Goal: Task Accomplishment & Management: Use online tool/utility

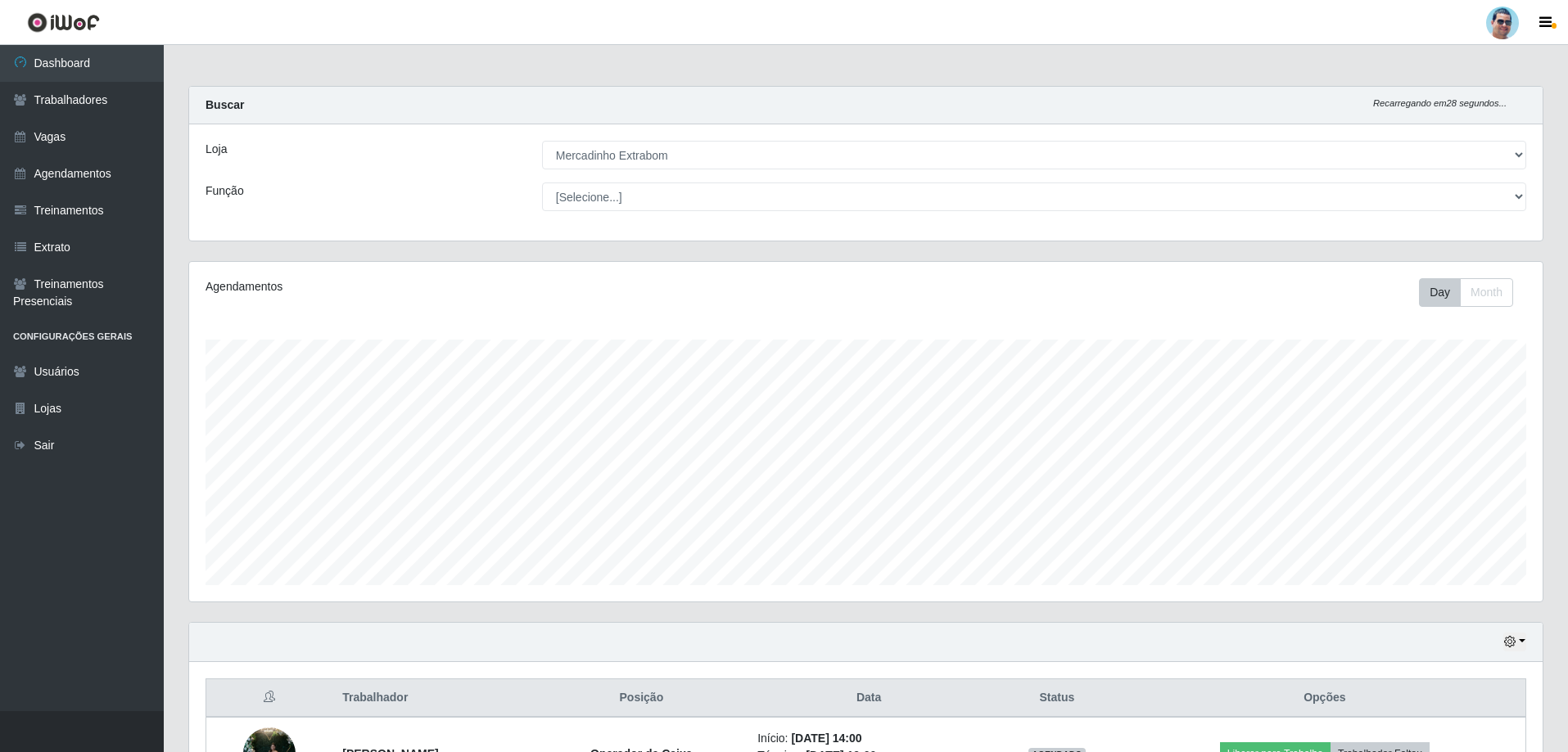
select select "175"
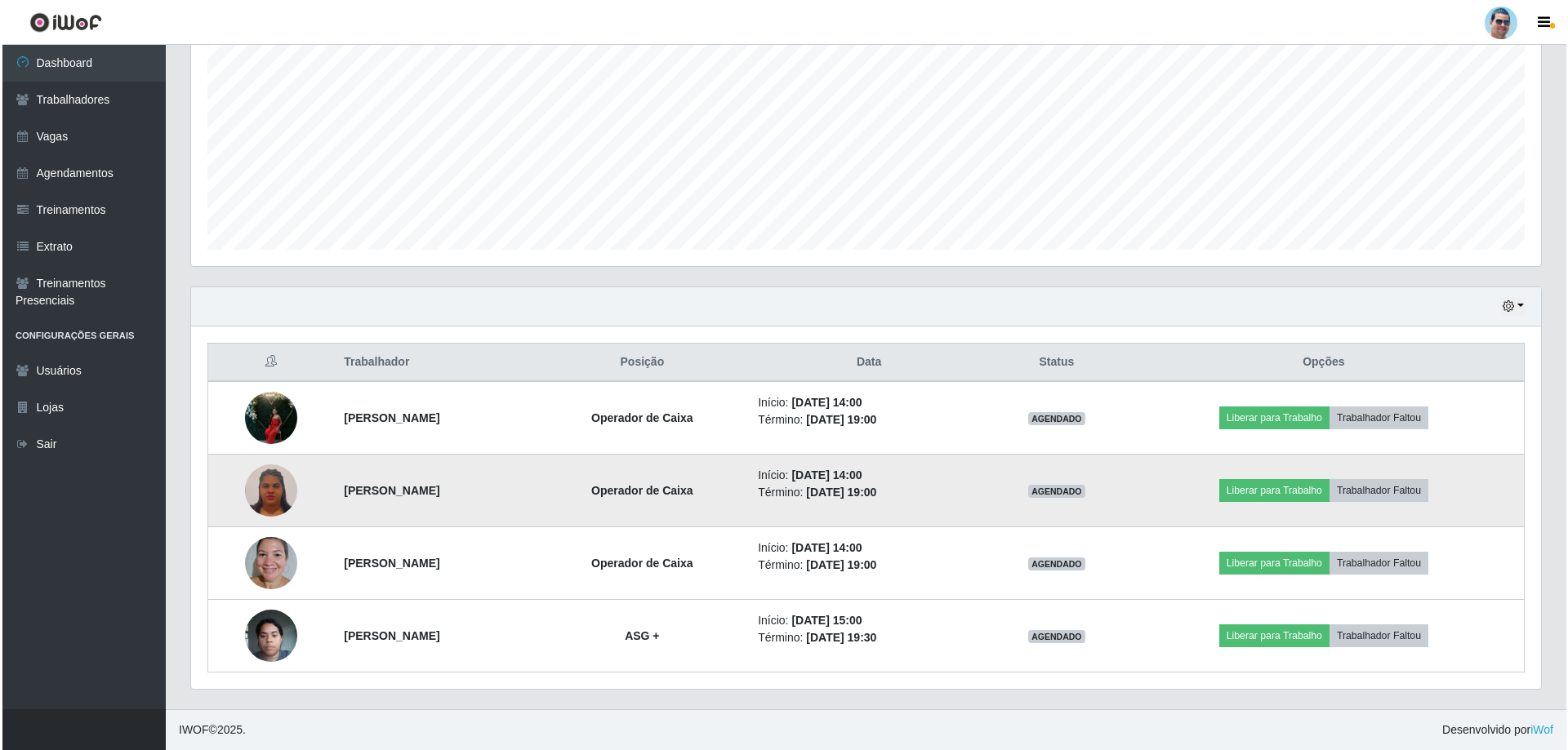
scroll to position [338, 1349]
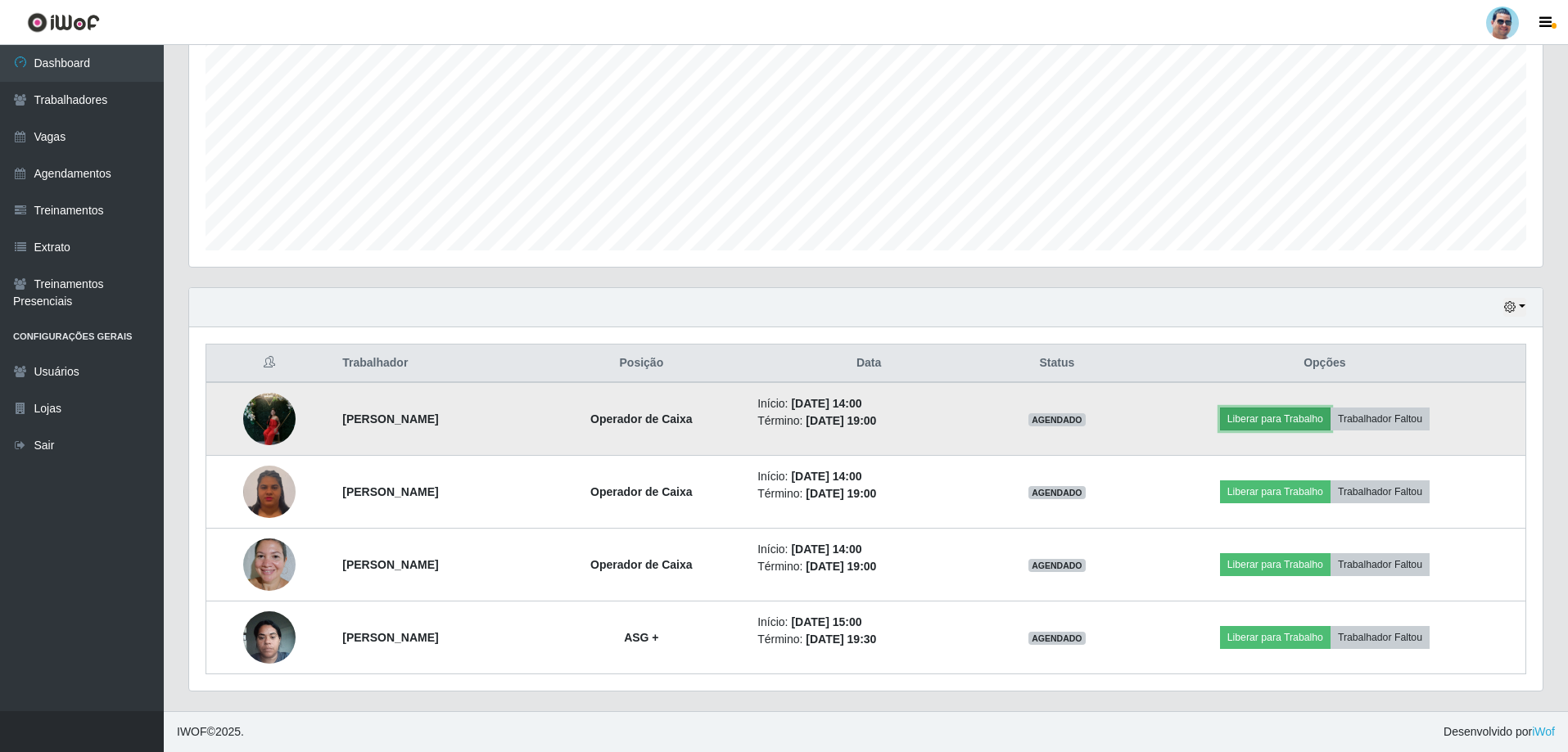
click at [1319, 421] on button "Liberar para Trabalho" at bounding box center [1275, 419] width 111 height 22
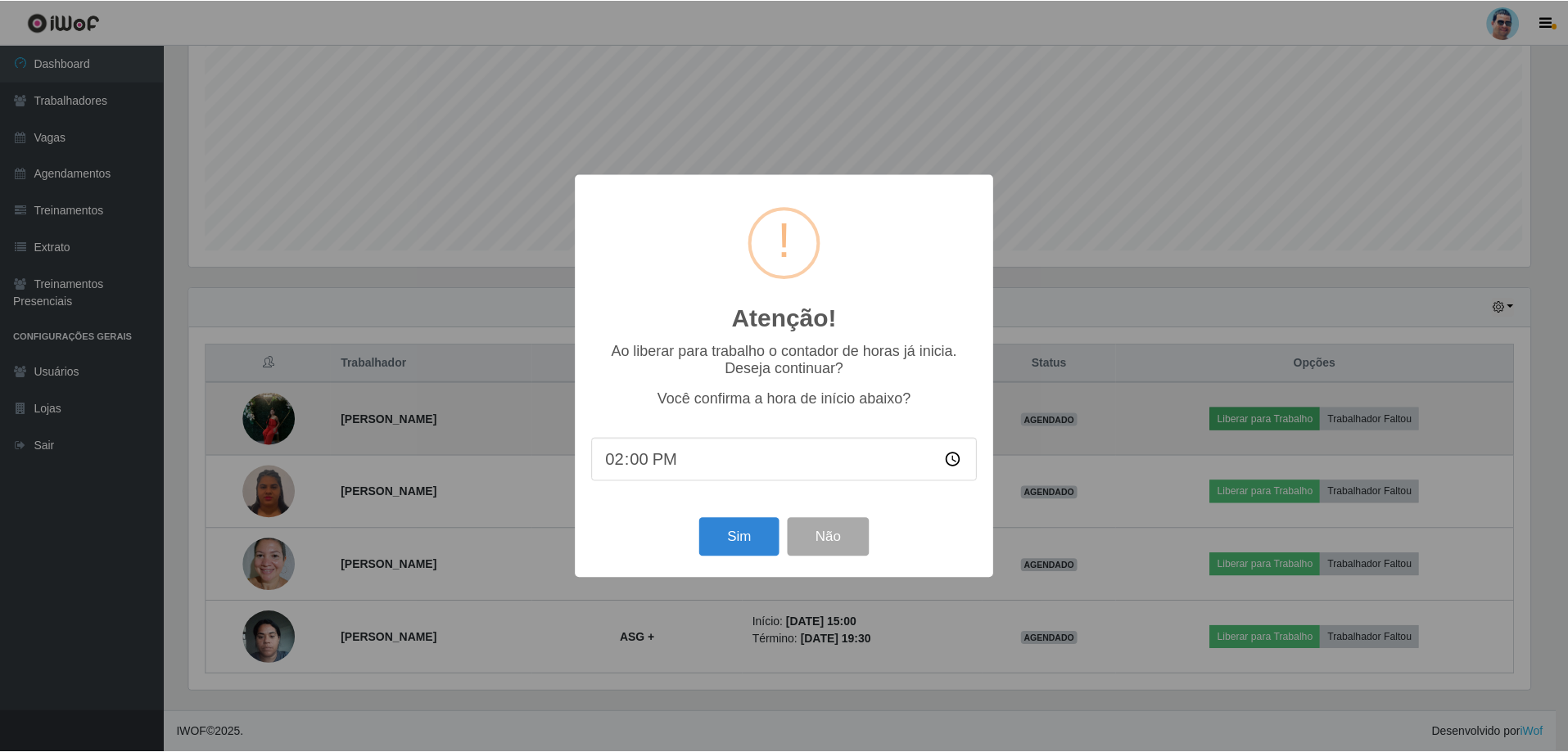
scroll to position [339, 1345]
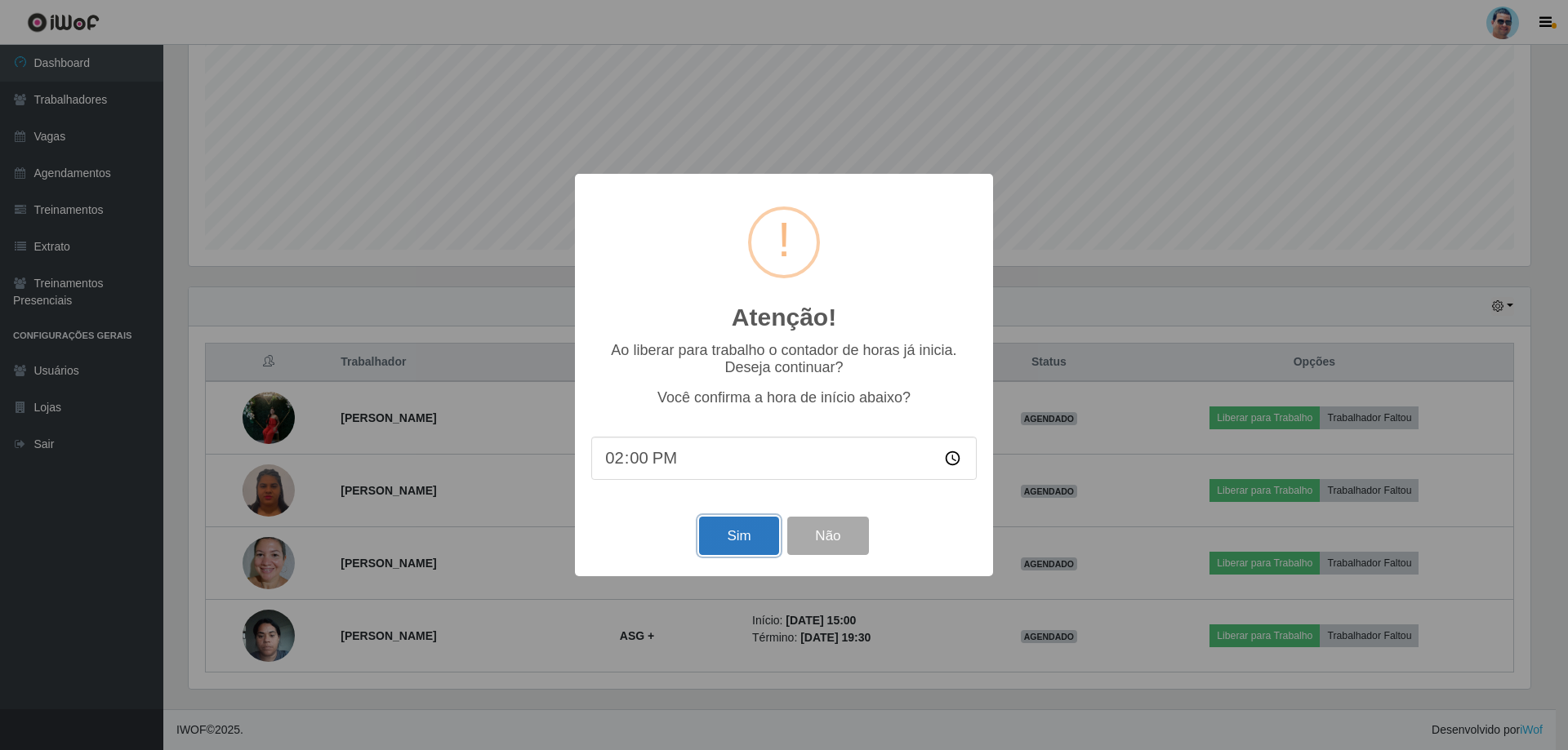
click at [745, 533] on button "Sim" at bounding box center [738, 535] width 79 height 38
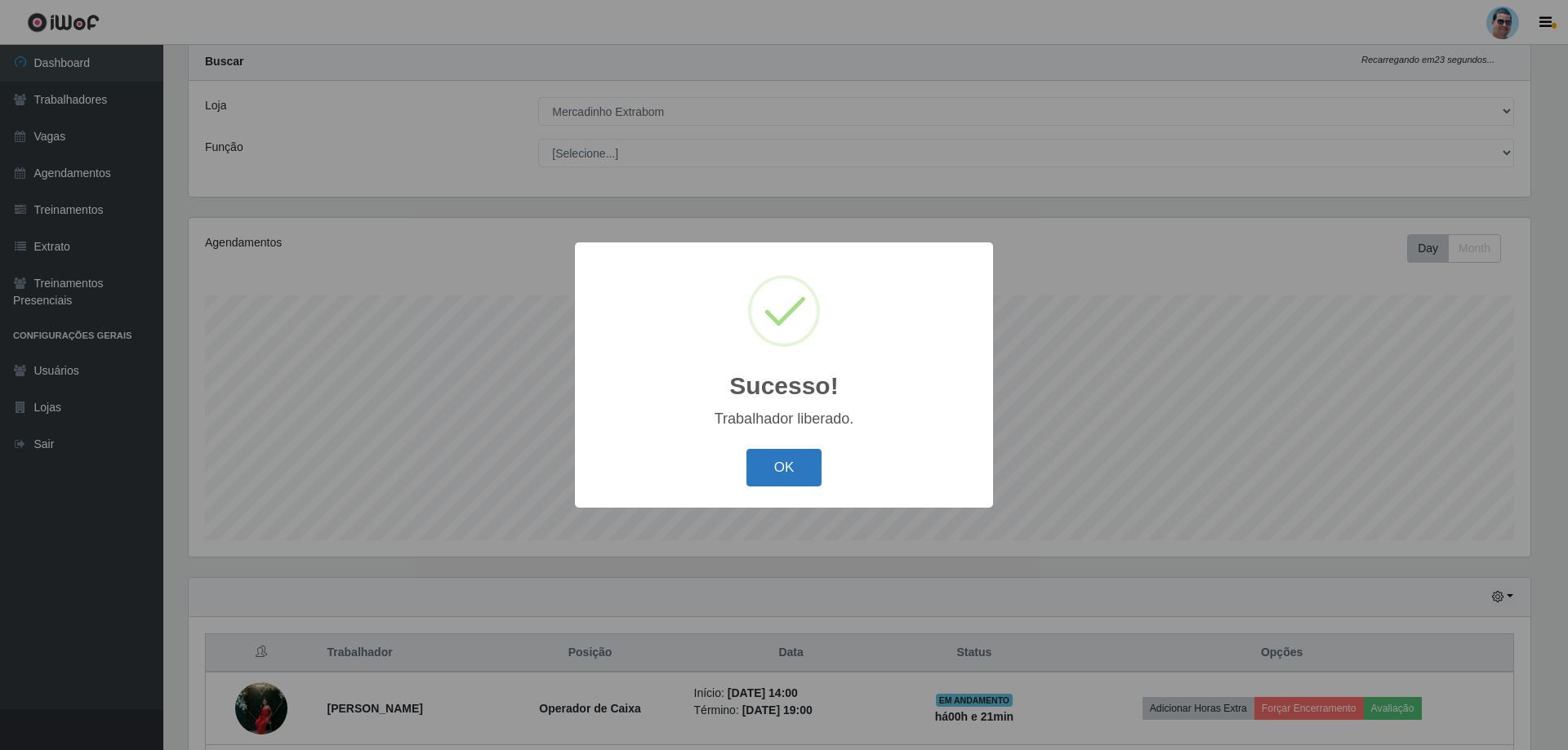
click at [786, 472] on button "OK" at bounding box center [784, 467] width 76 height 38
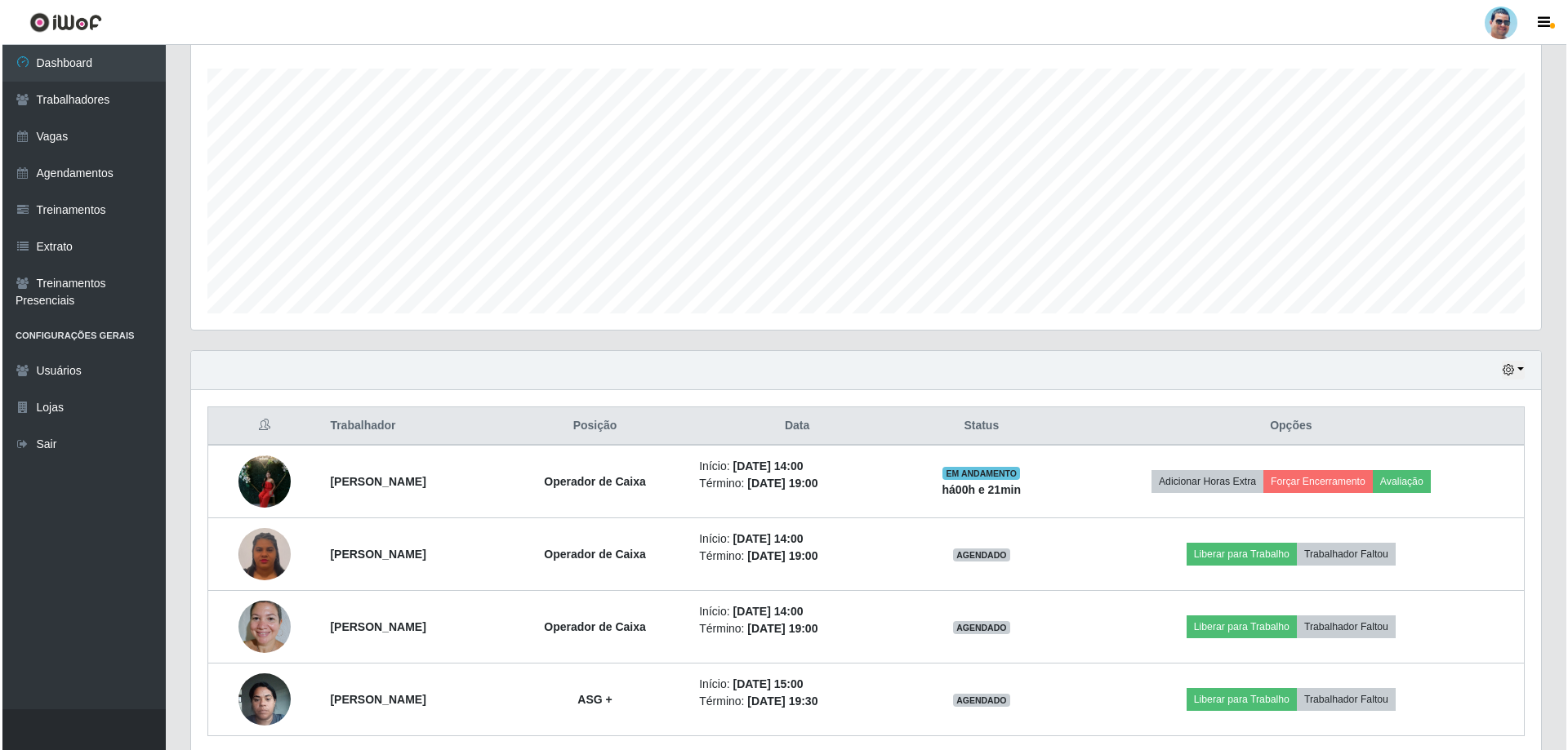
scroll to position [288, 0]
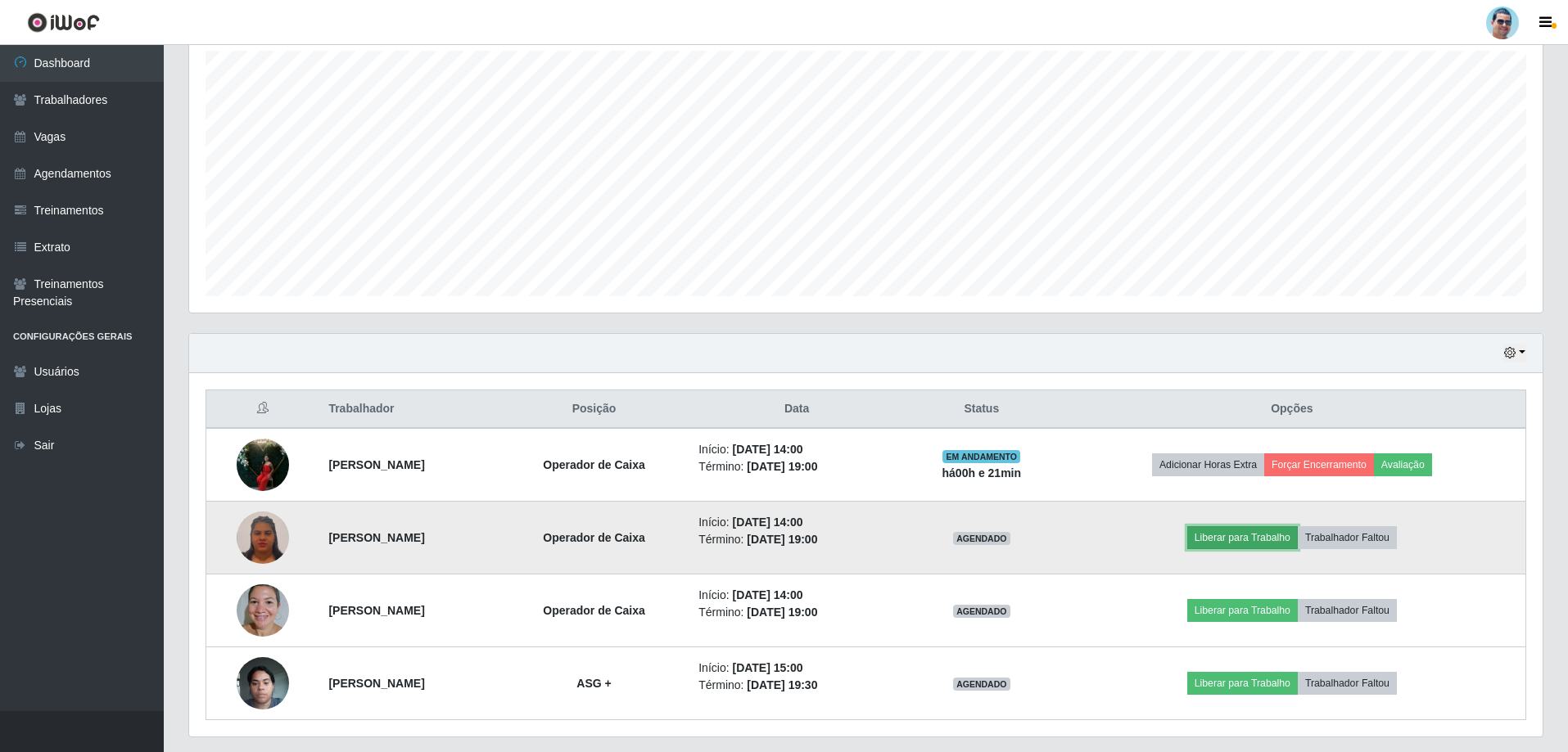
click at [1248, 542] on button "Liberar para Trabalho" at bounding box center [1241, 537] width 111 height 22
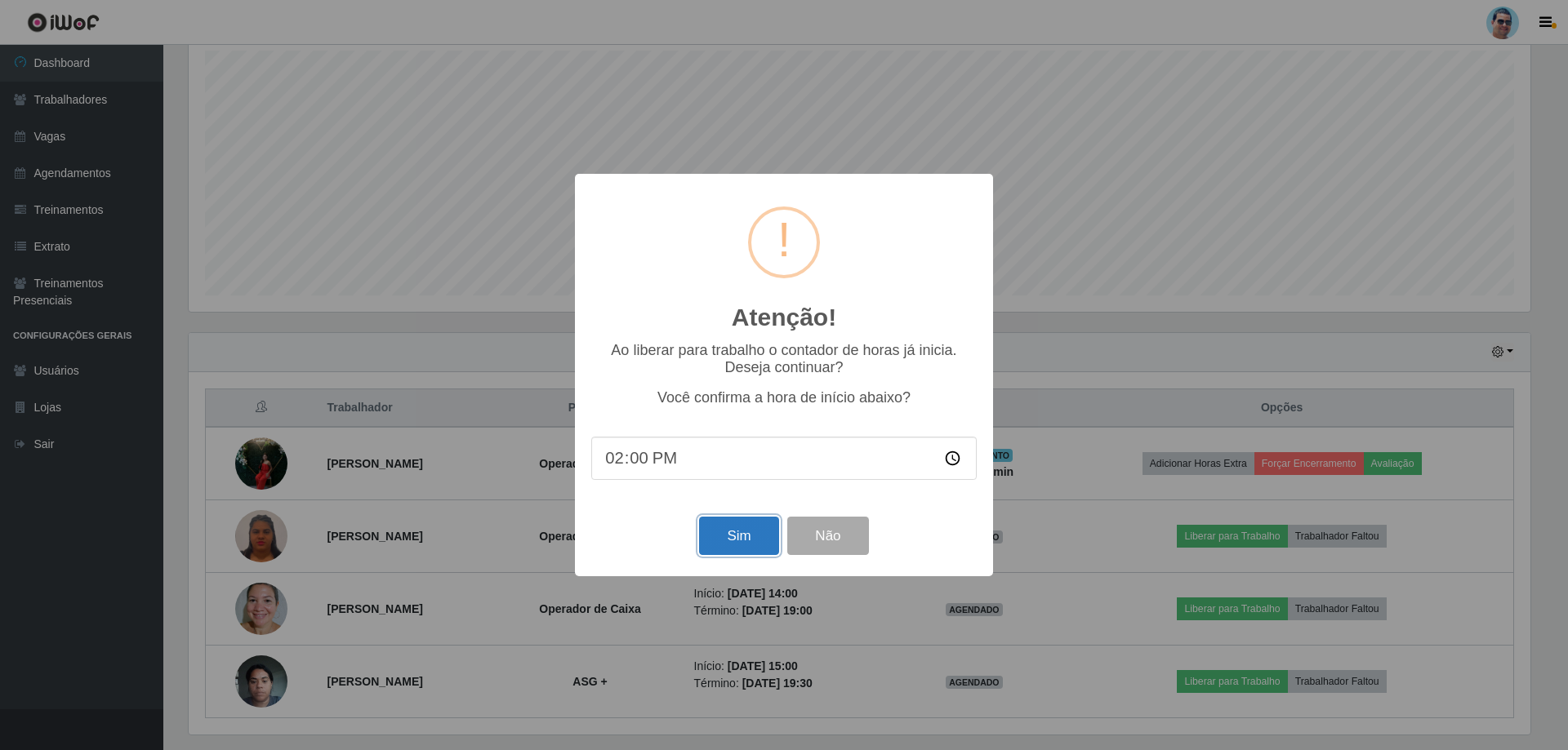
click at [718, 531] on button "Sim" at bounding box center [738, 535] width 79 height 38
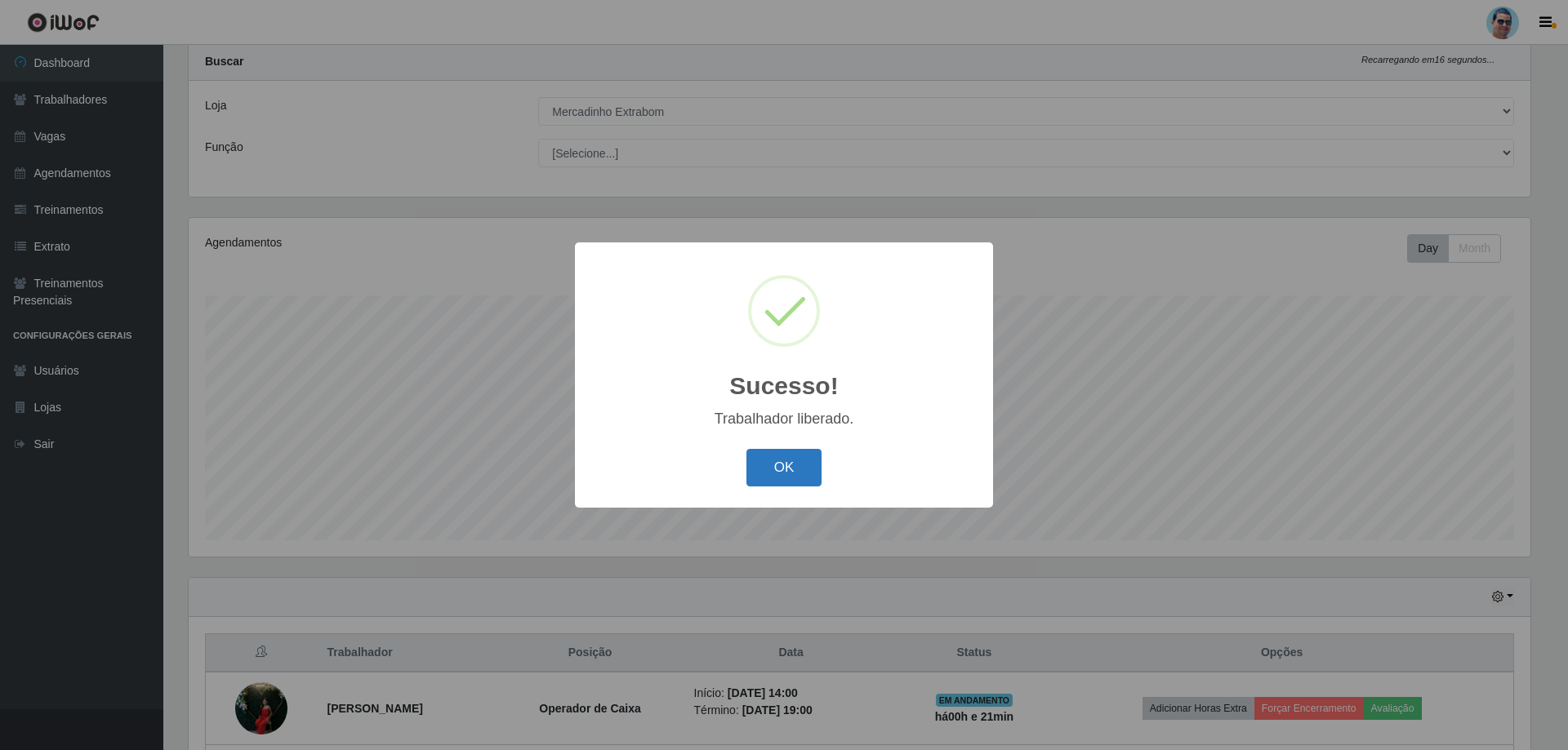
click at [788, 454] on button "OK" at bounding box center [784, 467] width 76 height 38
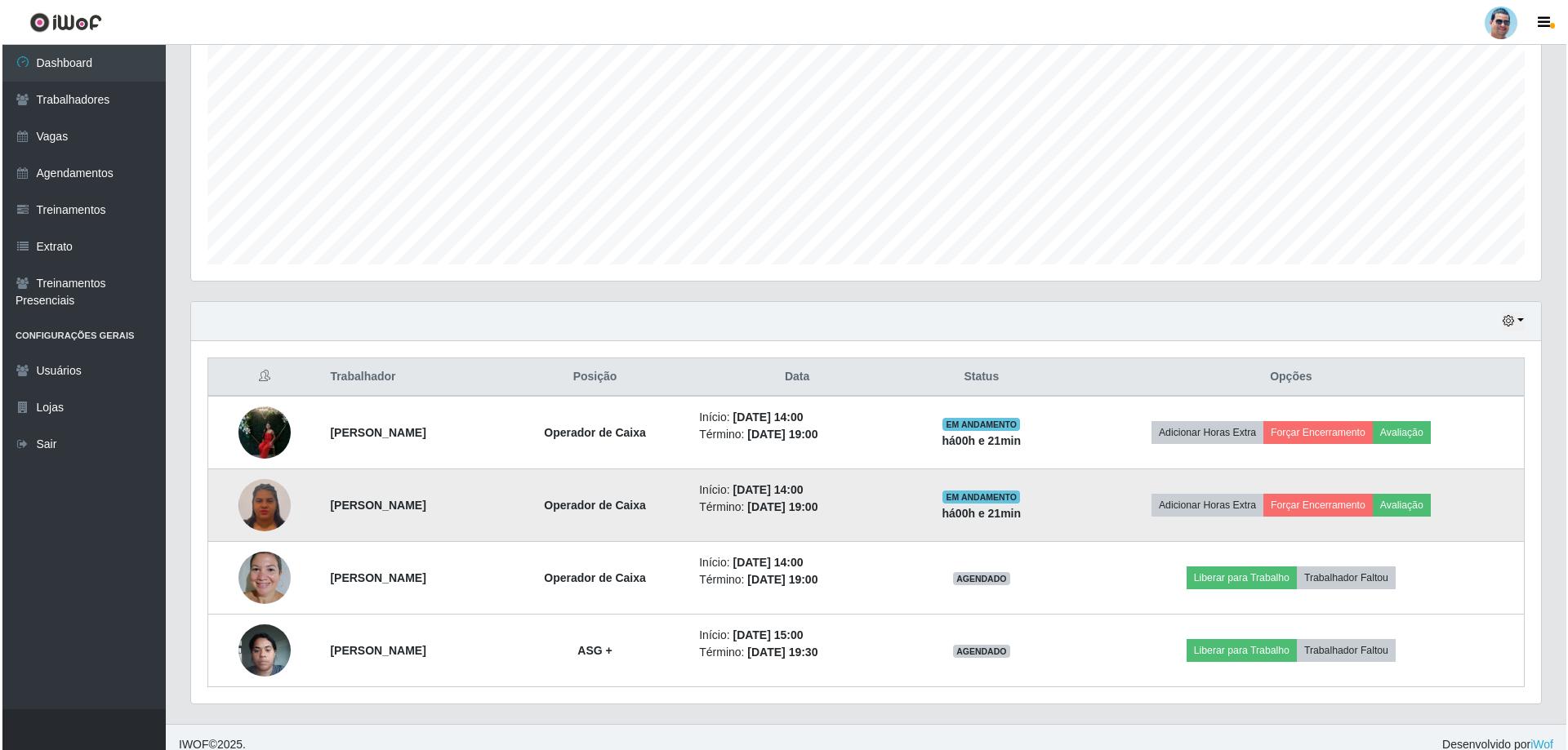
scroll to position [334, 0]
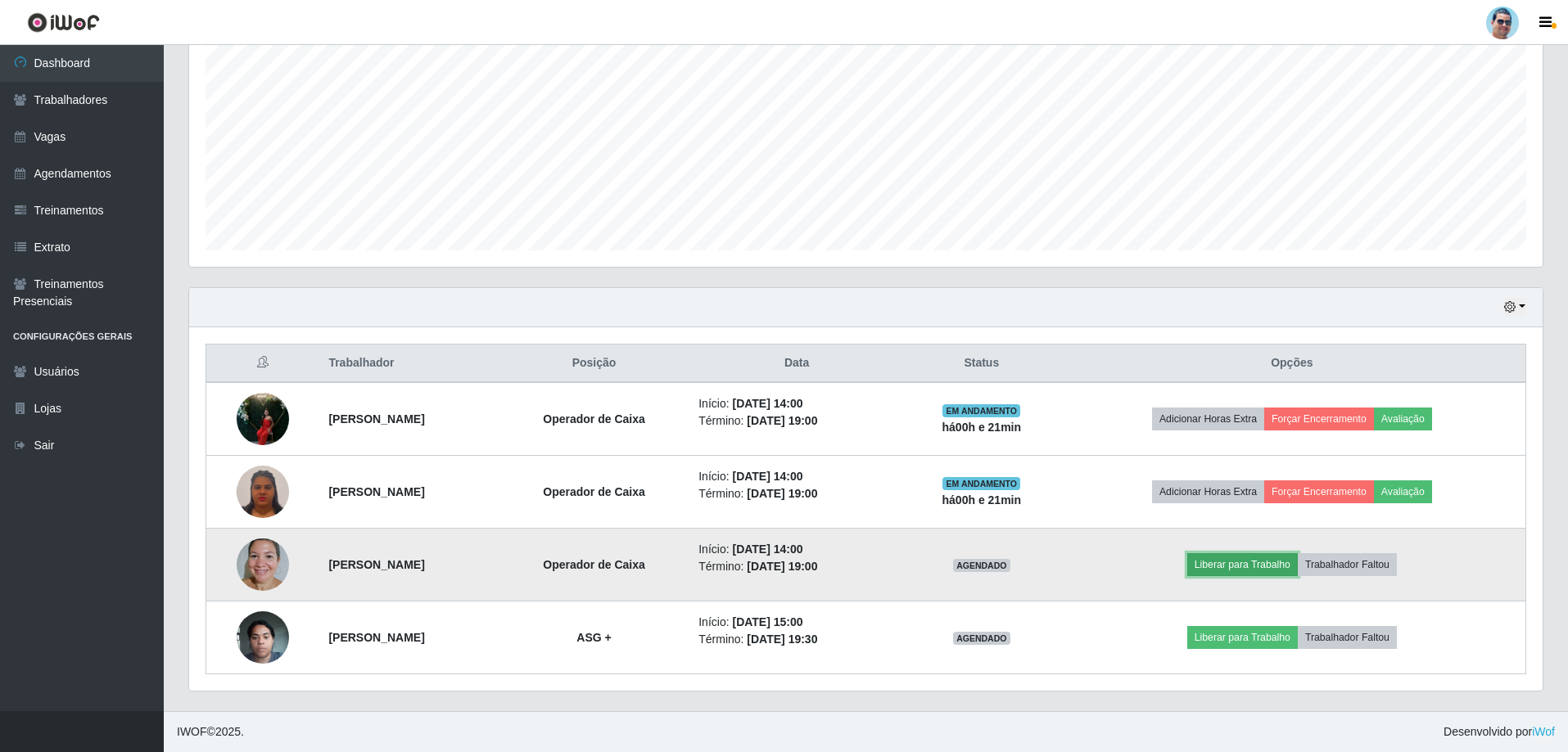
click at [1252, 556] on button "Liberar para Trabalho" at bounding box center [1241, 564] width 111 height 22
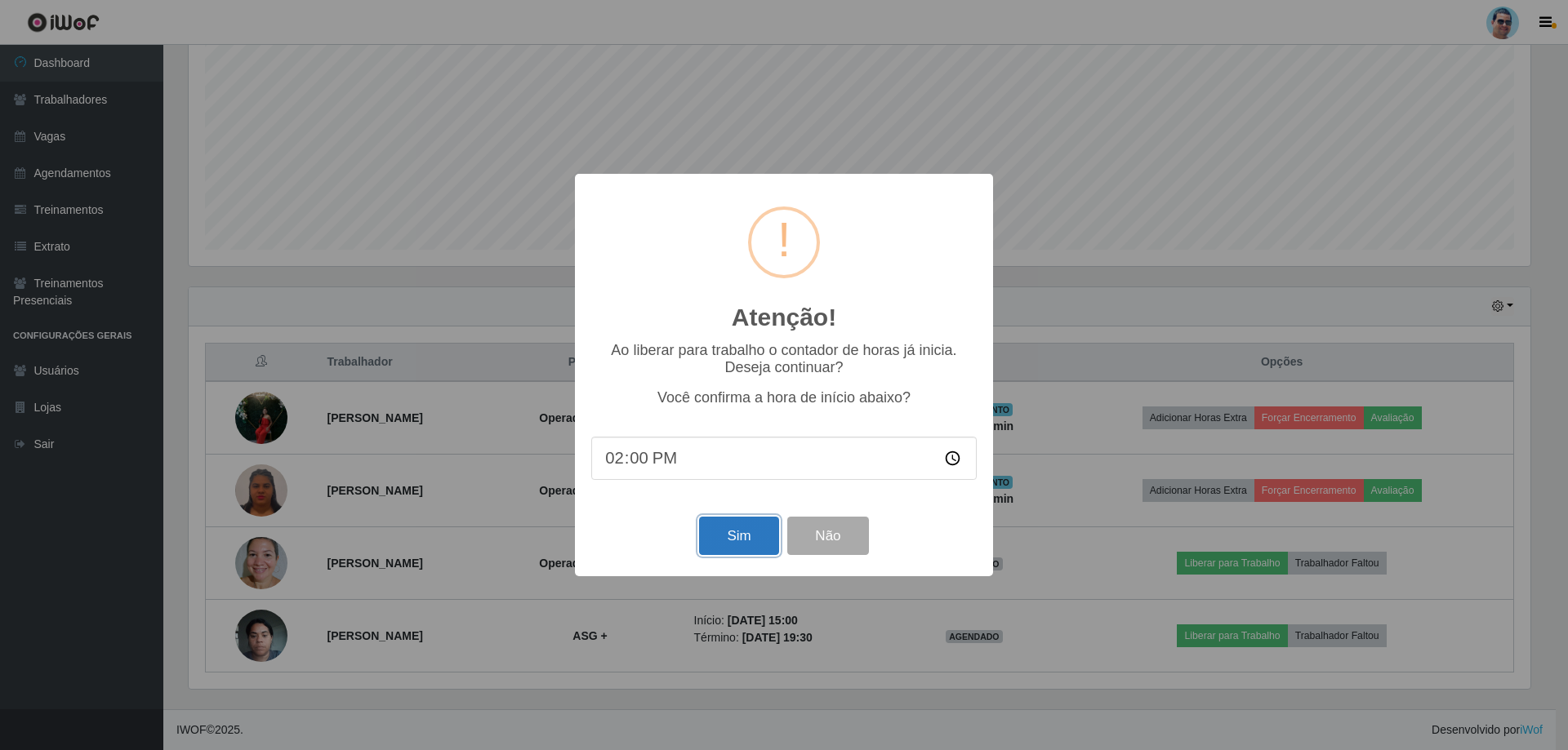
click at [737, 548] on button "Sim" at bounding box center [738, 535] width 79 height 38
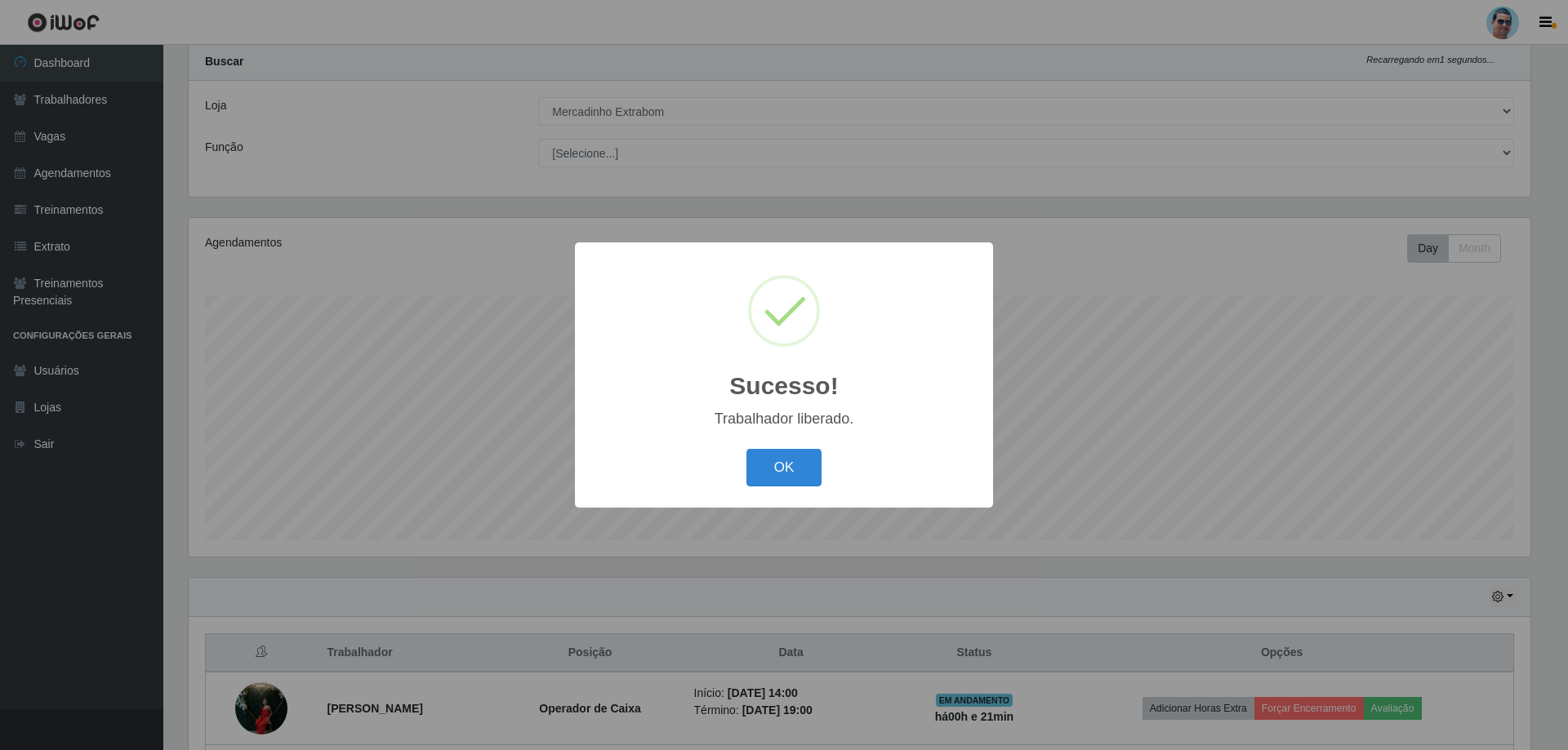
click at [746, 449] on button "OK" at bounding box center [784, 467] width 76 height 38
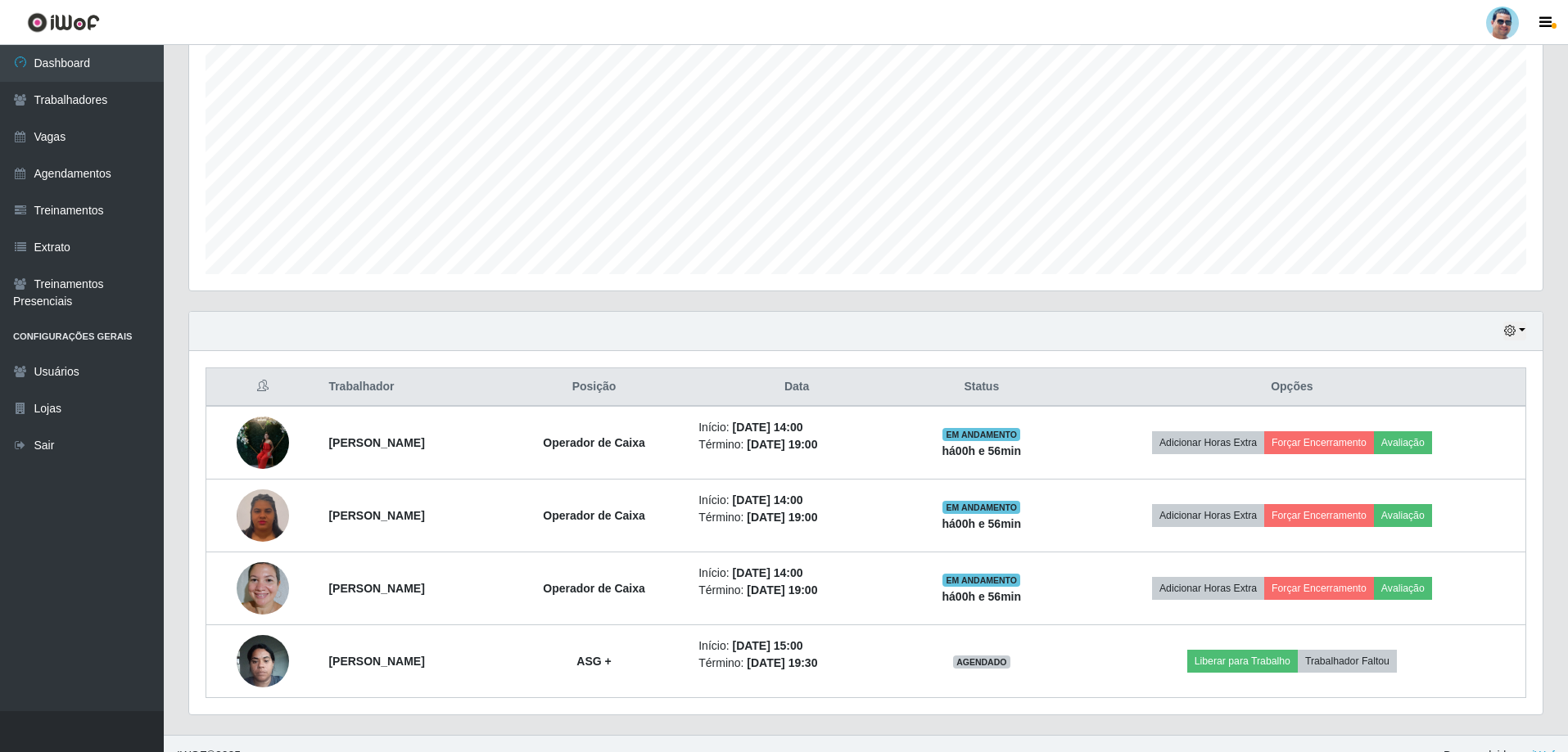
scroll to position [334, 0]
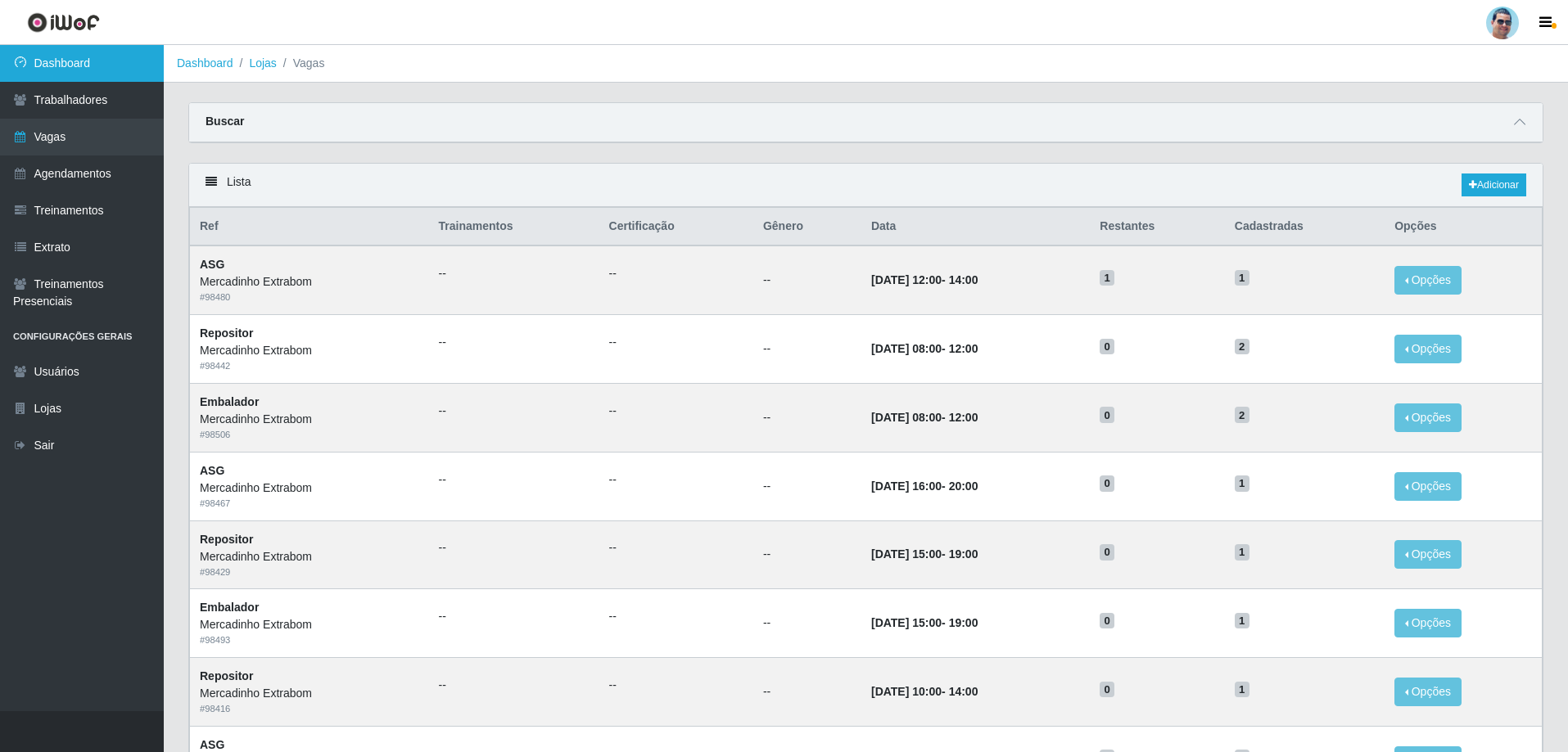
click at [93, 81] on link "Dashboard" at bounding box center [81, 64] width 163 height 37
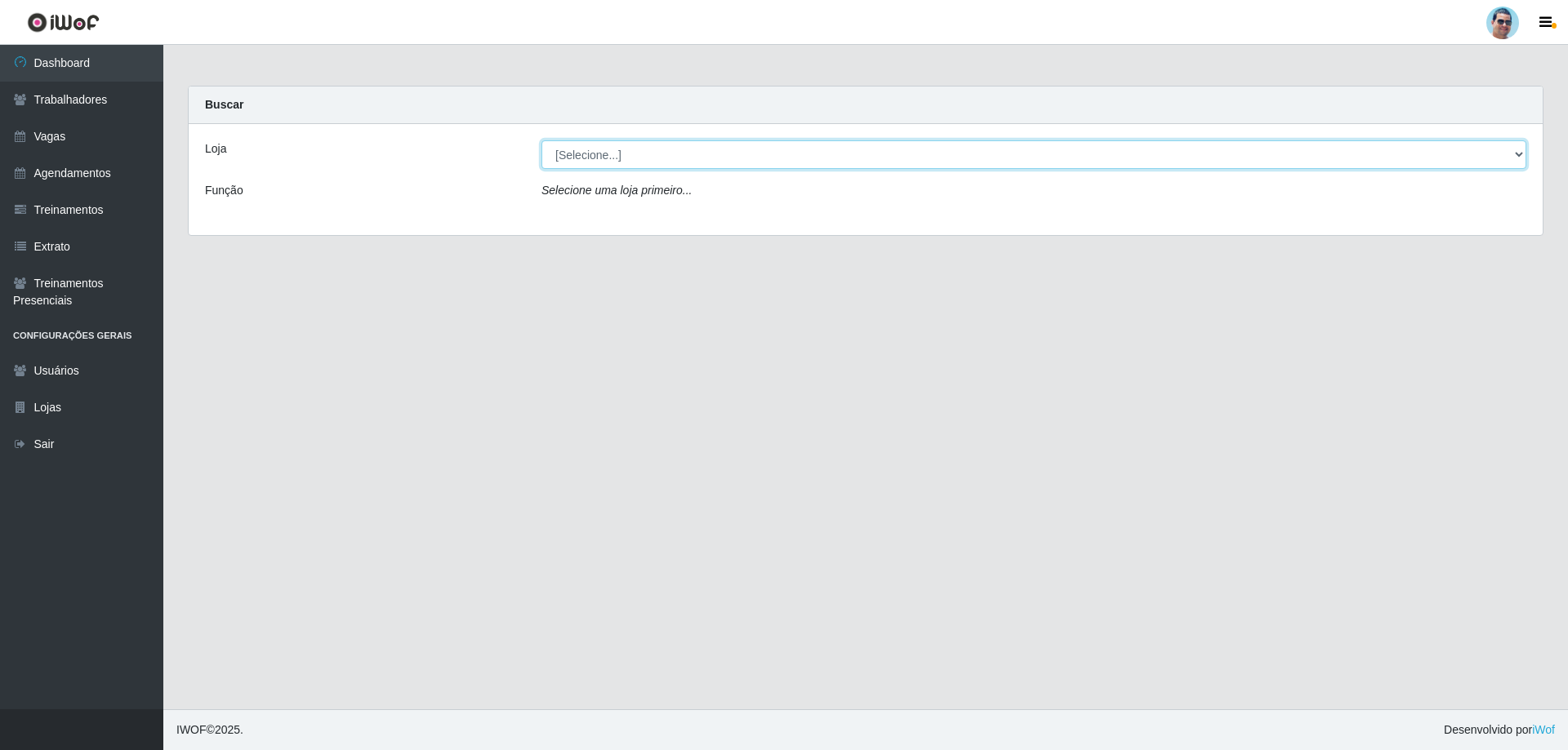
click at [574, 151] on select "[Selecione...] Mercadinho Extrabom" at bounding box center [1033, 154] width 985 height 28
drag, startPoint x: 578, startPoint y: 161, endPoint x: 583, endPoint y: 173, distance: 13.0
click at [593, 164] on select "[Selecione...] Mercadinho Extrabom" at bounding box center [1033, 154] width 985 height 28
click at [594, 153] on select "[Selecione...] Mercadinho Extrabom" at bounding box center [1033, 154] width 985 height 28
select select "175"
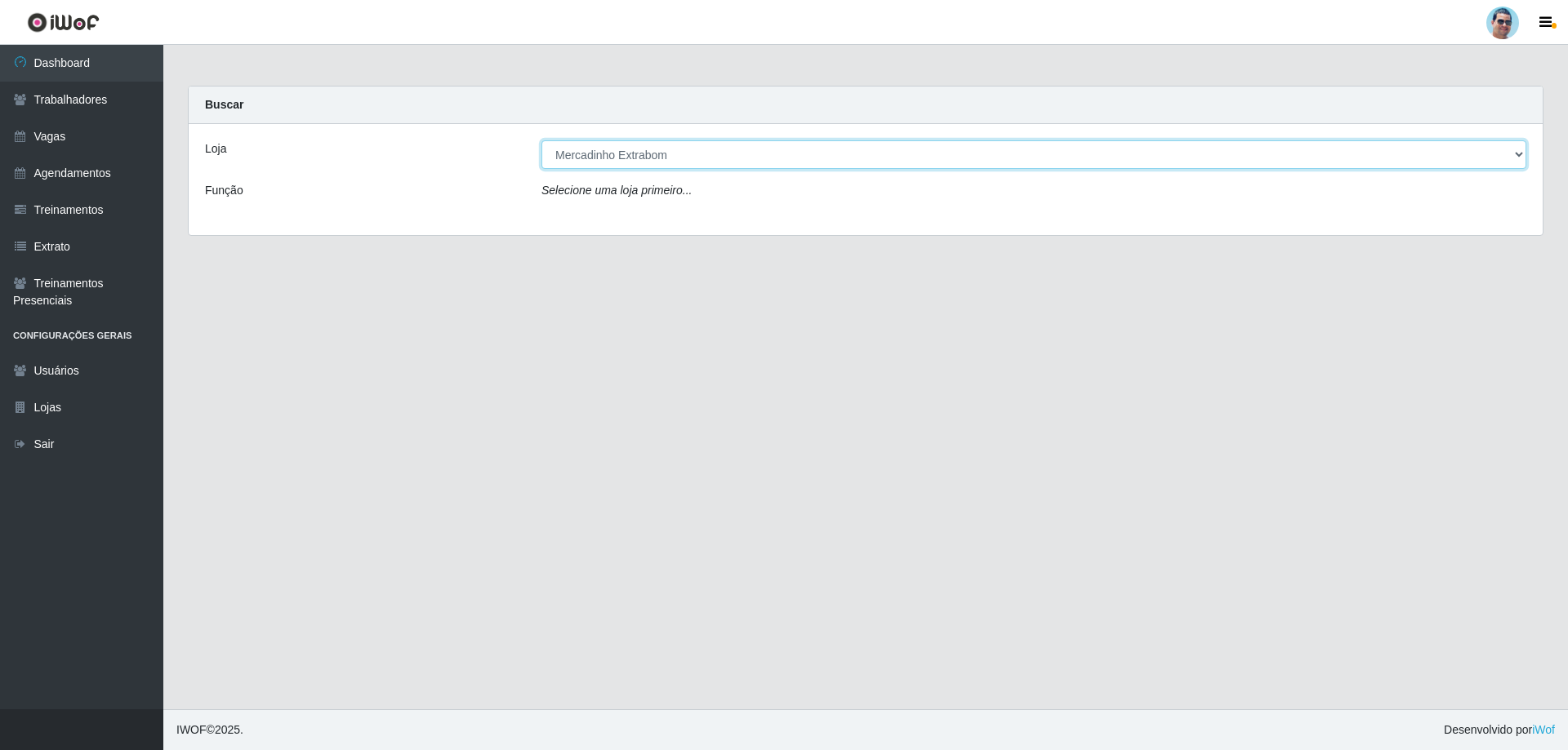
click at [542, 140] on select "[Selecione...] Mercadinho Extrabom" at bounding box center [1033, 154] width 985 height 28
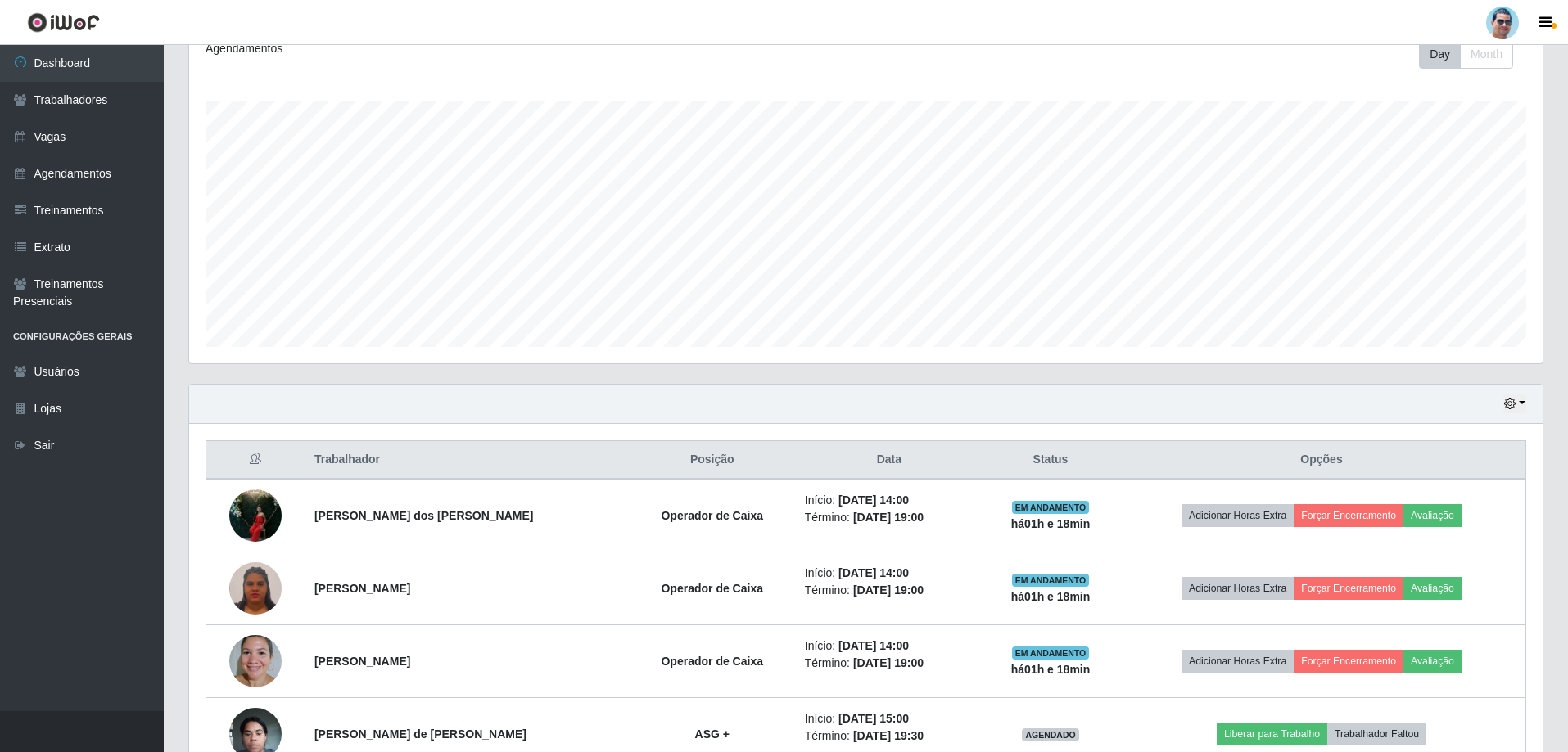
scroll to position [334, 0]
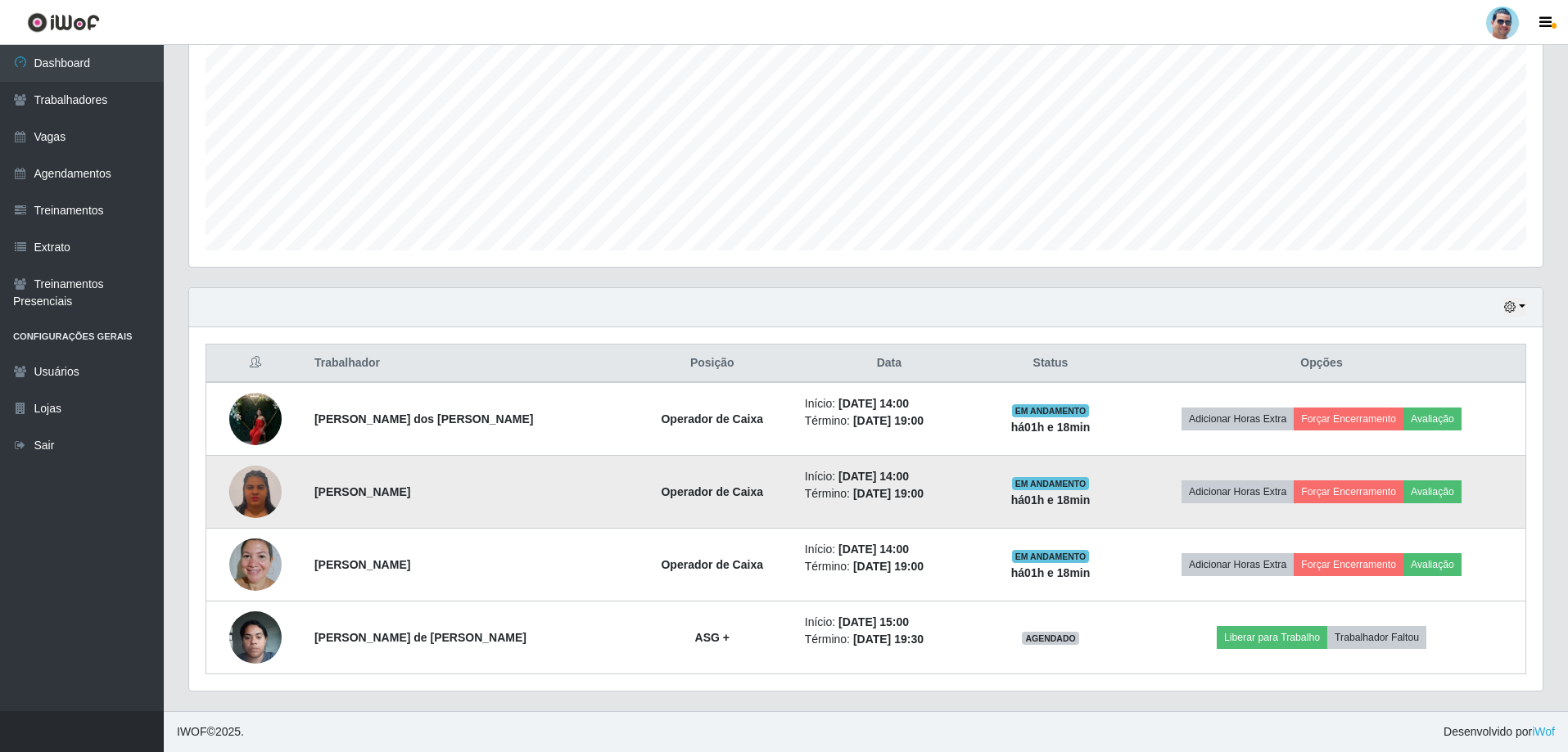
drag, startPoint x: 644, startPoint y: 224, endPoint x: 557, endPoint y: 520, distance: 308.5
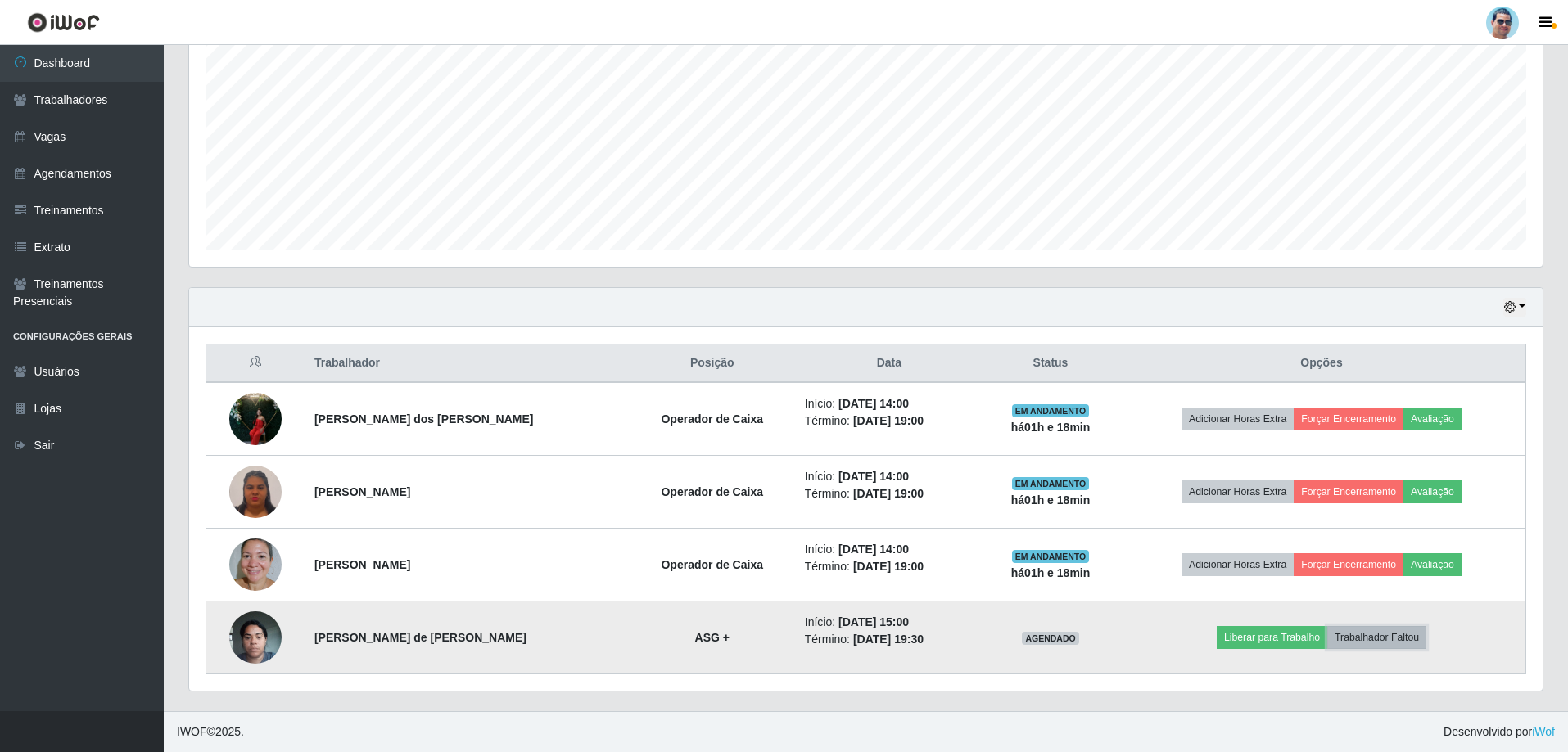
click at [1388, 640] on button "Trabalhador Faltou" at bounding box center [1376, 637] width 99 height 22
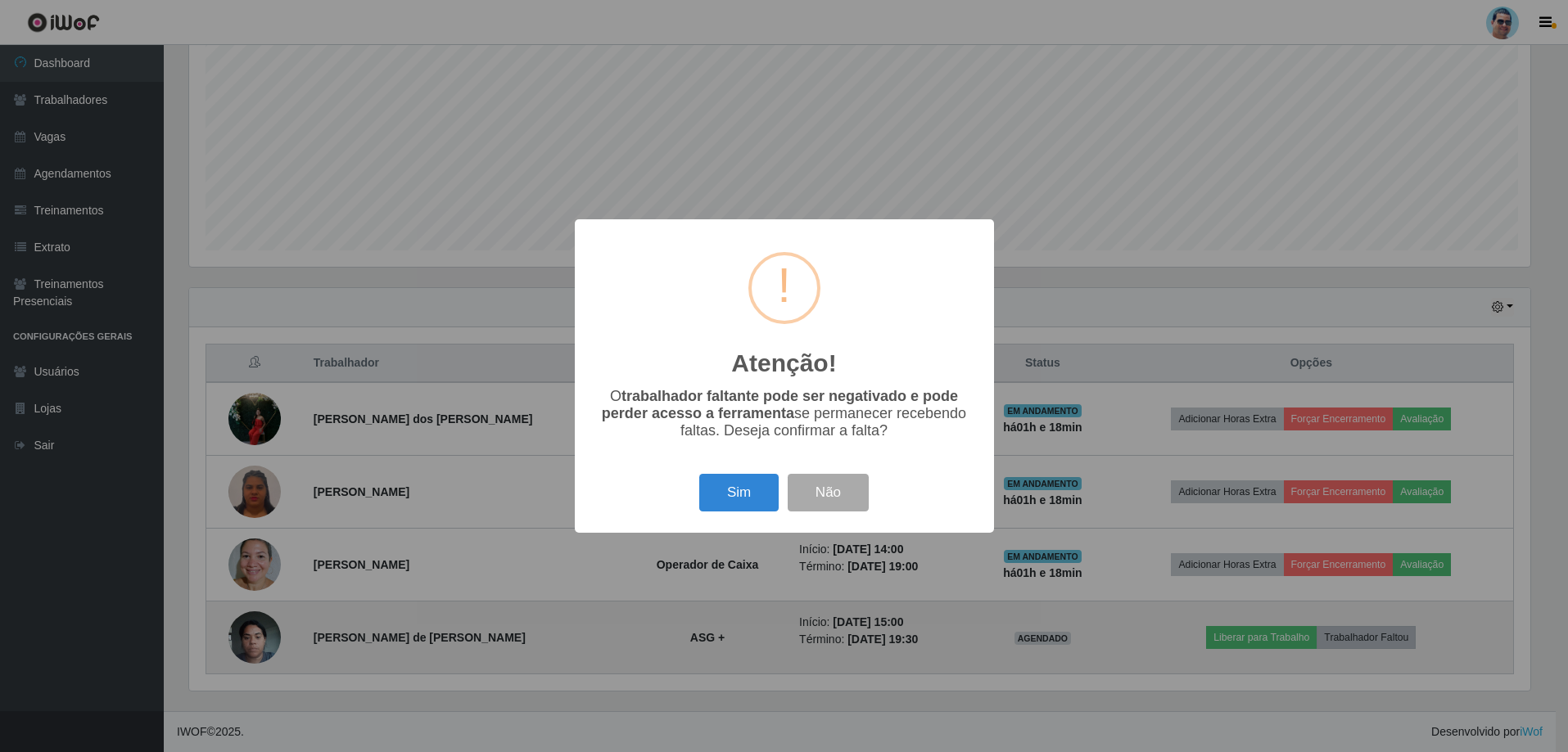
scroll to position [339, 1345]
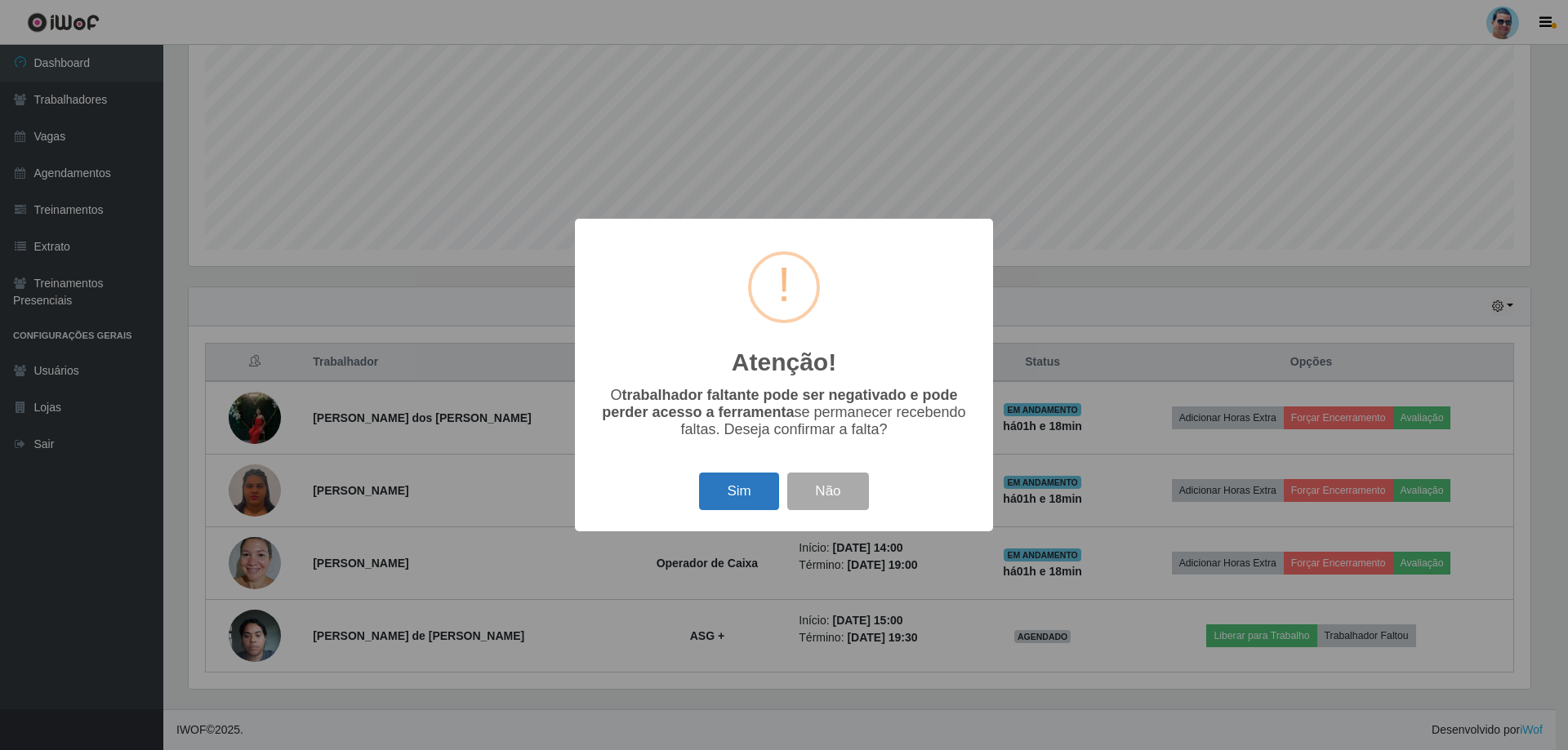
click at [707, 482] on button "Sim" at bounding box center [738, 492] width 79 height 38
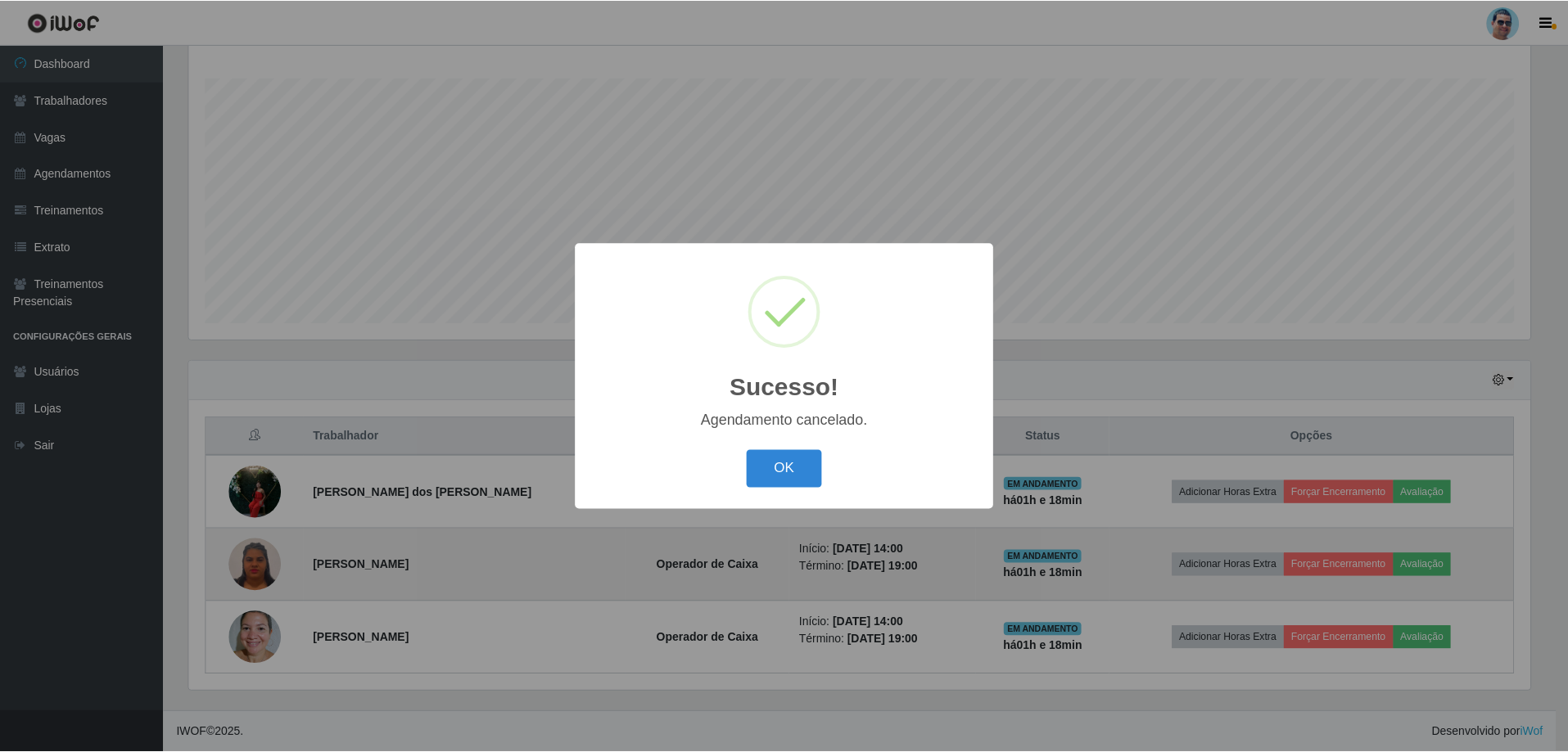
scroll to position [262, 0]
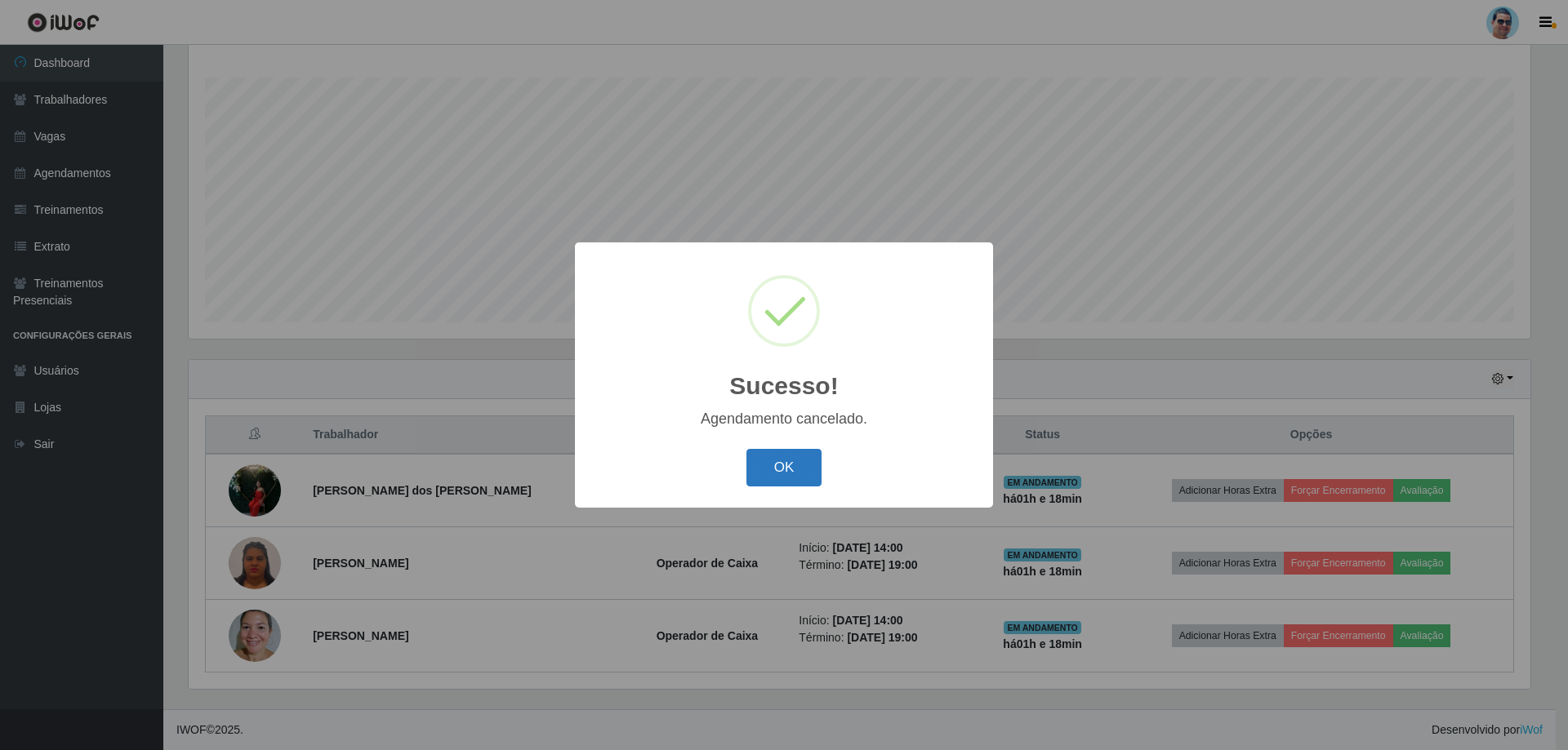
click at [773, 477] on button "OK" at bounding box center [784, 467] width 76 height 38
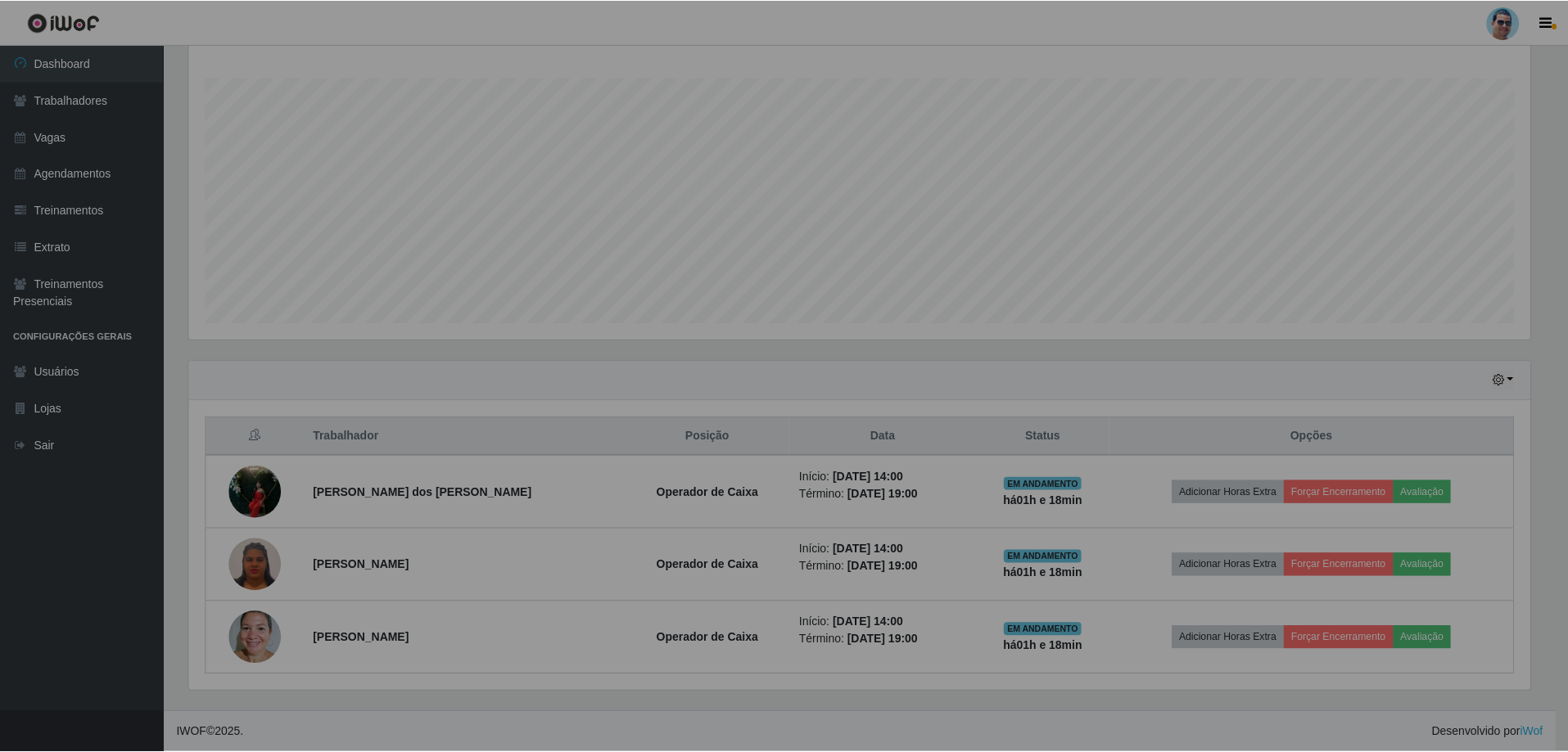
scroll to position [339, 1353]
